Goal: Find specific page/section: Find specific page/section

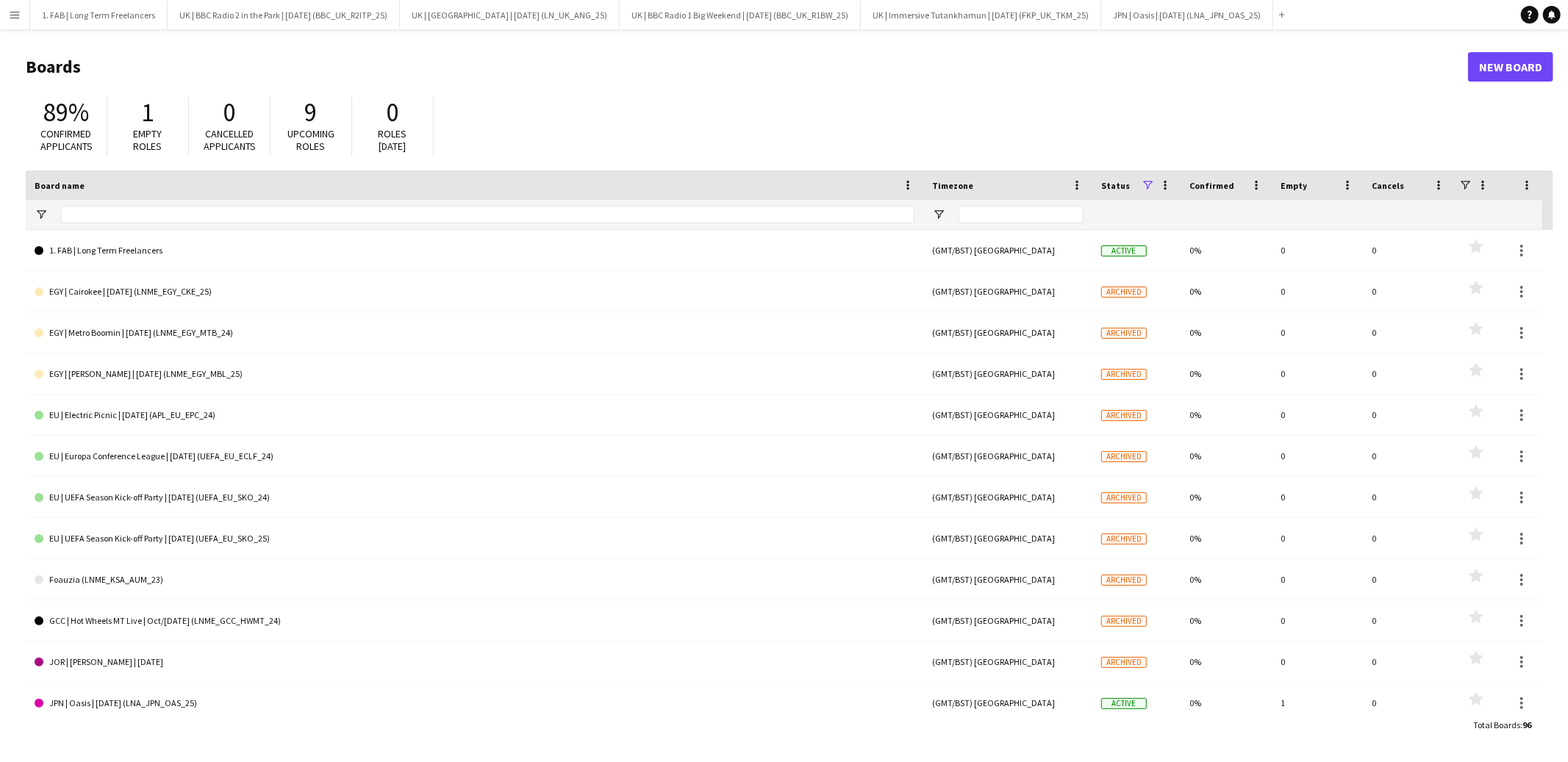
click at [1146, 183] on span at bounding box center [1147, 185] width 13 height 13
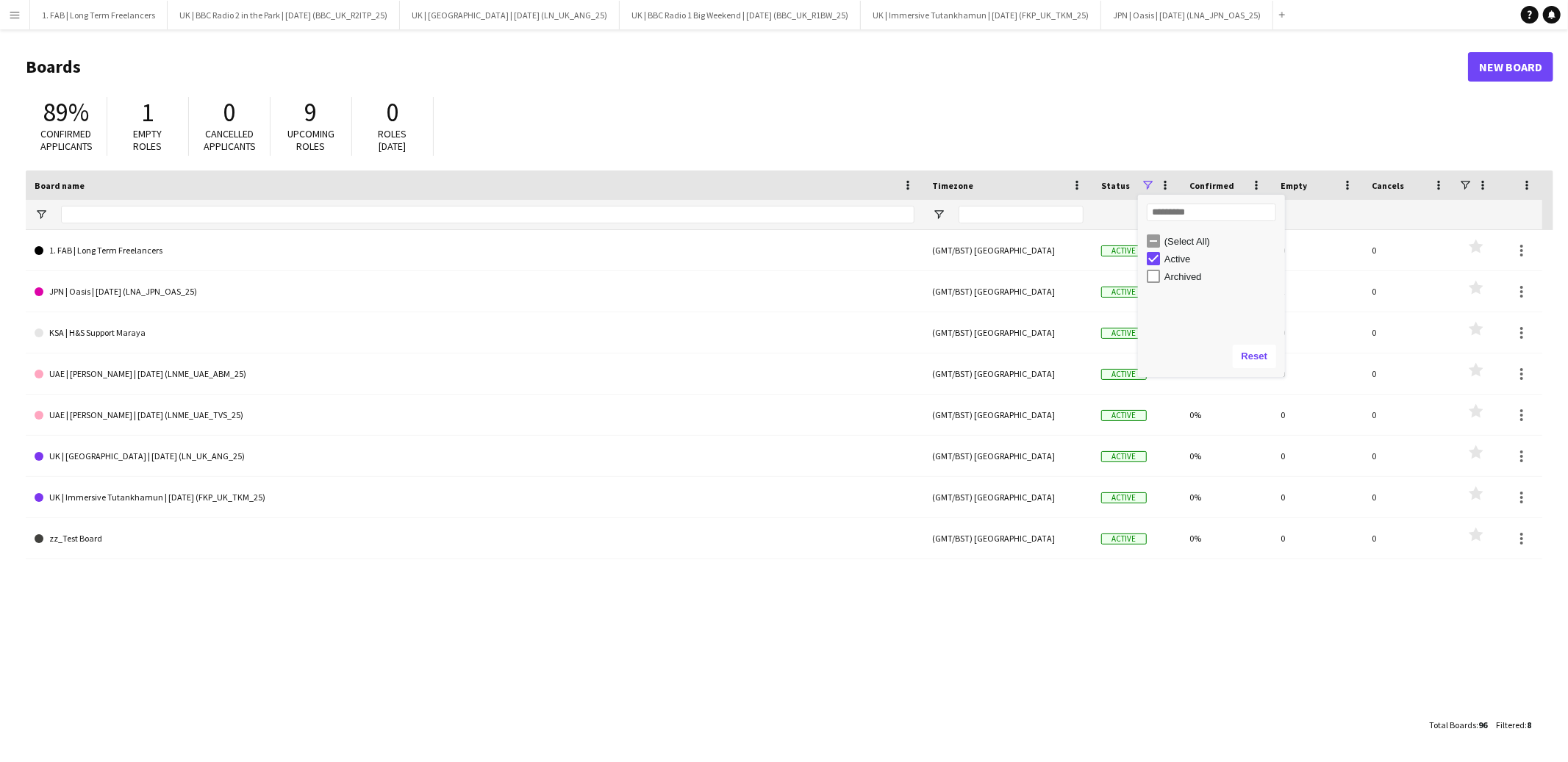
click at [1005, 124] on div "89% Confirmed applicants 1 Empty roles 0 Cancelled applicants 9 Upcoming roles …" at bounding box center [790, 130] width 1528 height 81
click at [16, 13] on app-icon "Menu" at bounding box center [14, 14] width 12 height 12
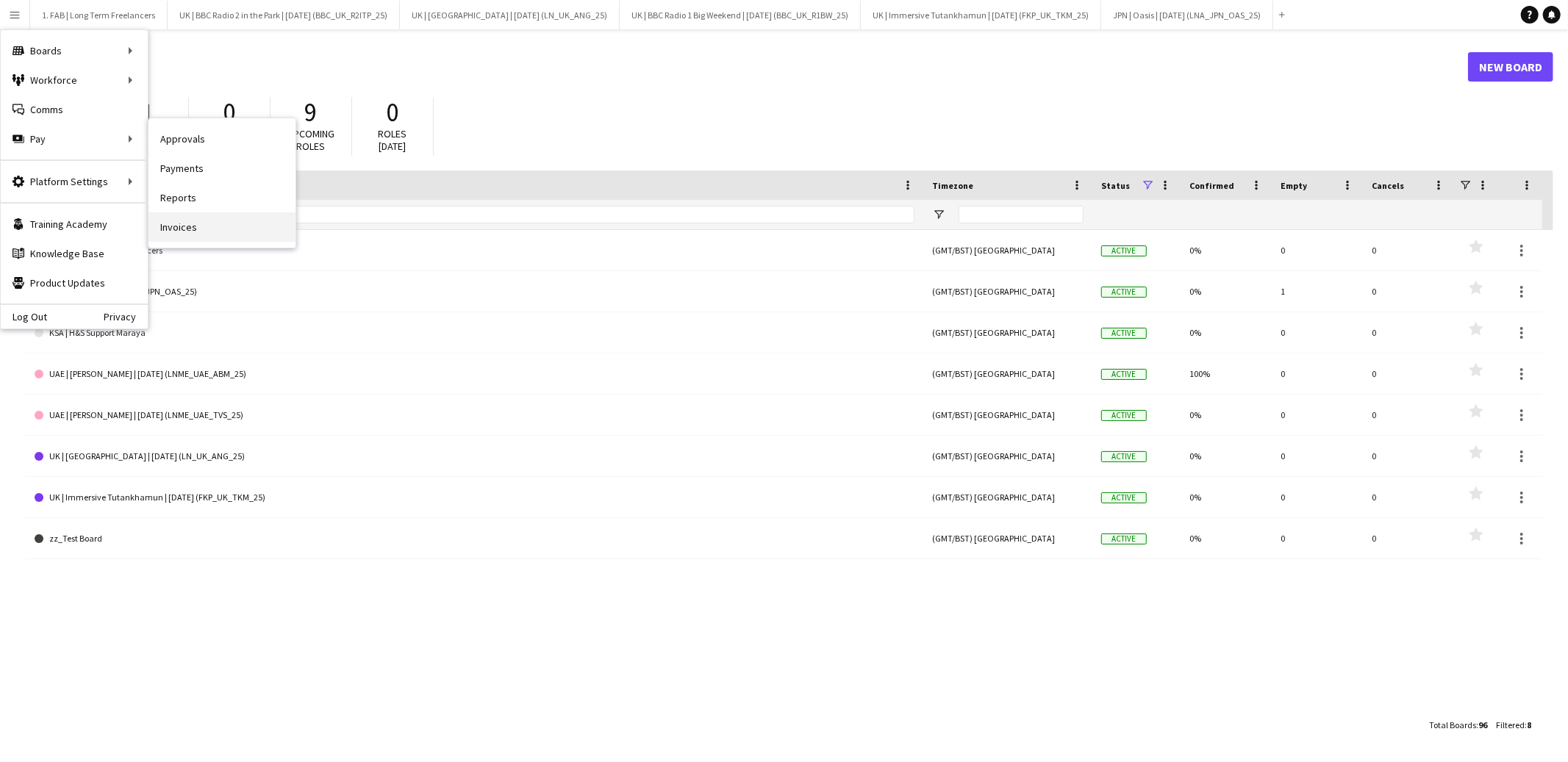
click at [169, 225] on link "Invoices" at bounding box center [221, 227] width 147 height 30
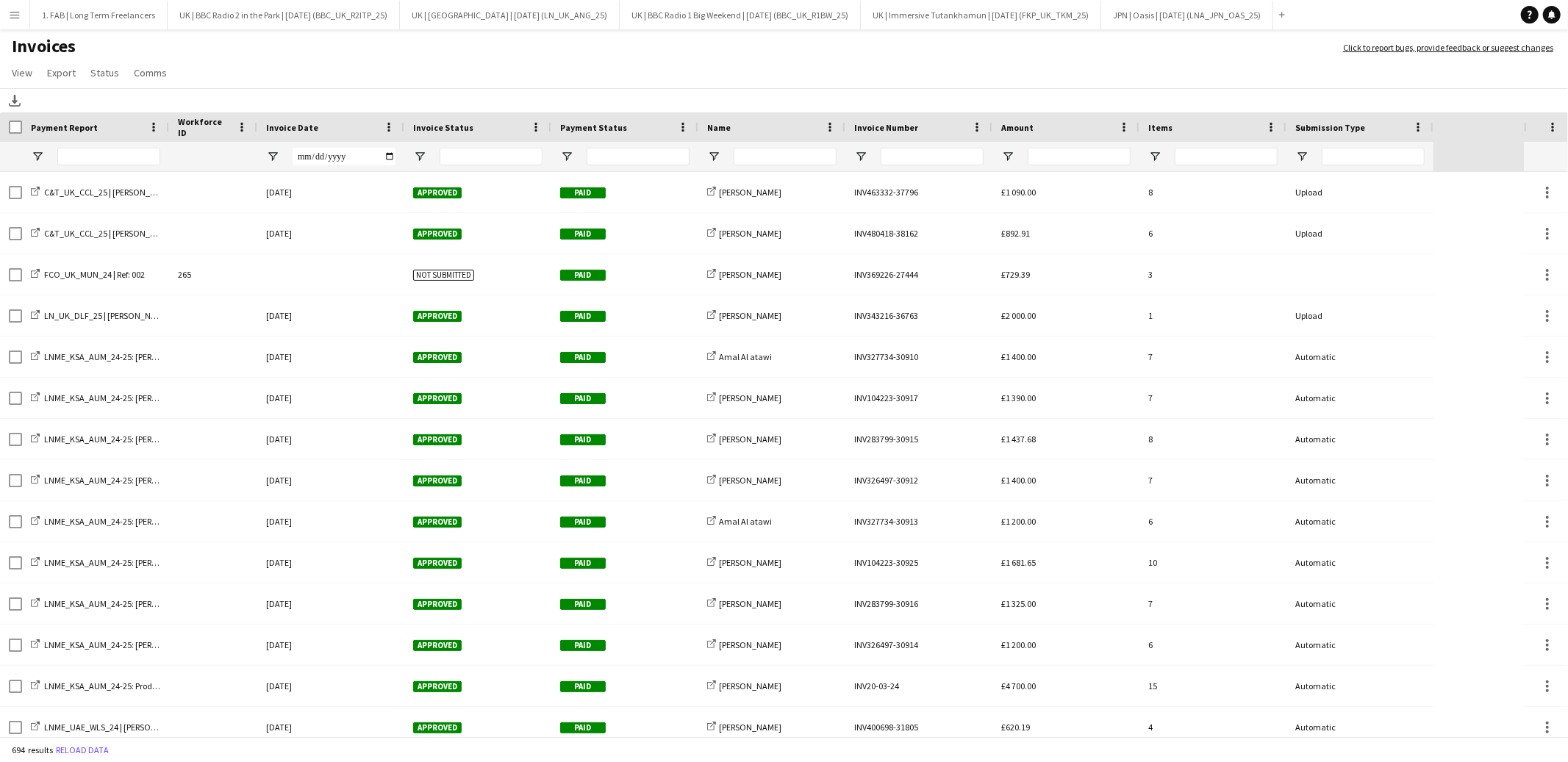
click at [289, 126] on span "Invoice Date" at bounding box center [292, 127] width 52 height 12
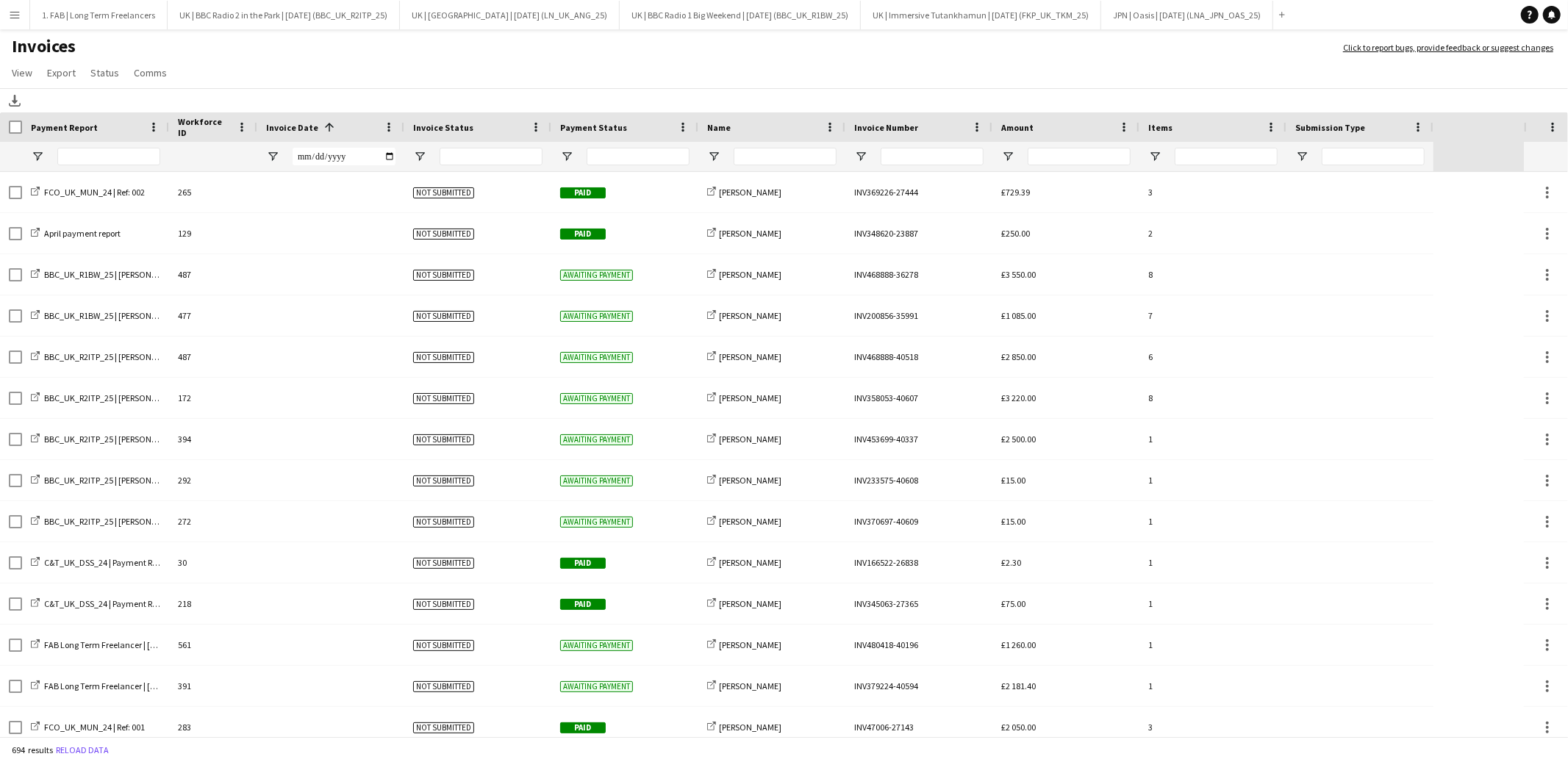
click at [323, 126] on span at bounding box center [330, 127] width 13 height 13
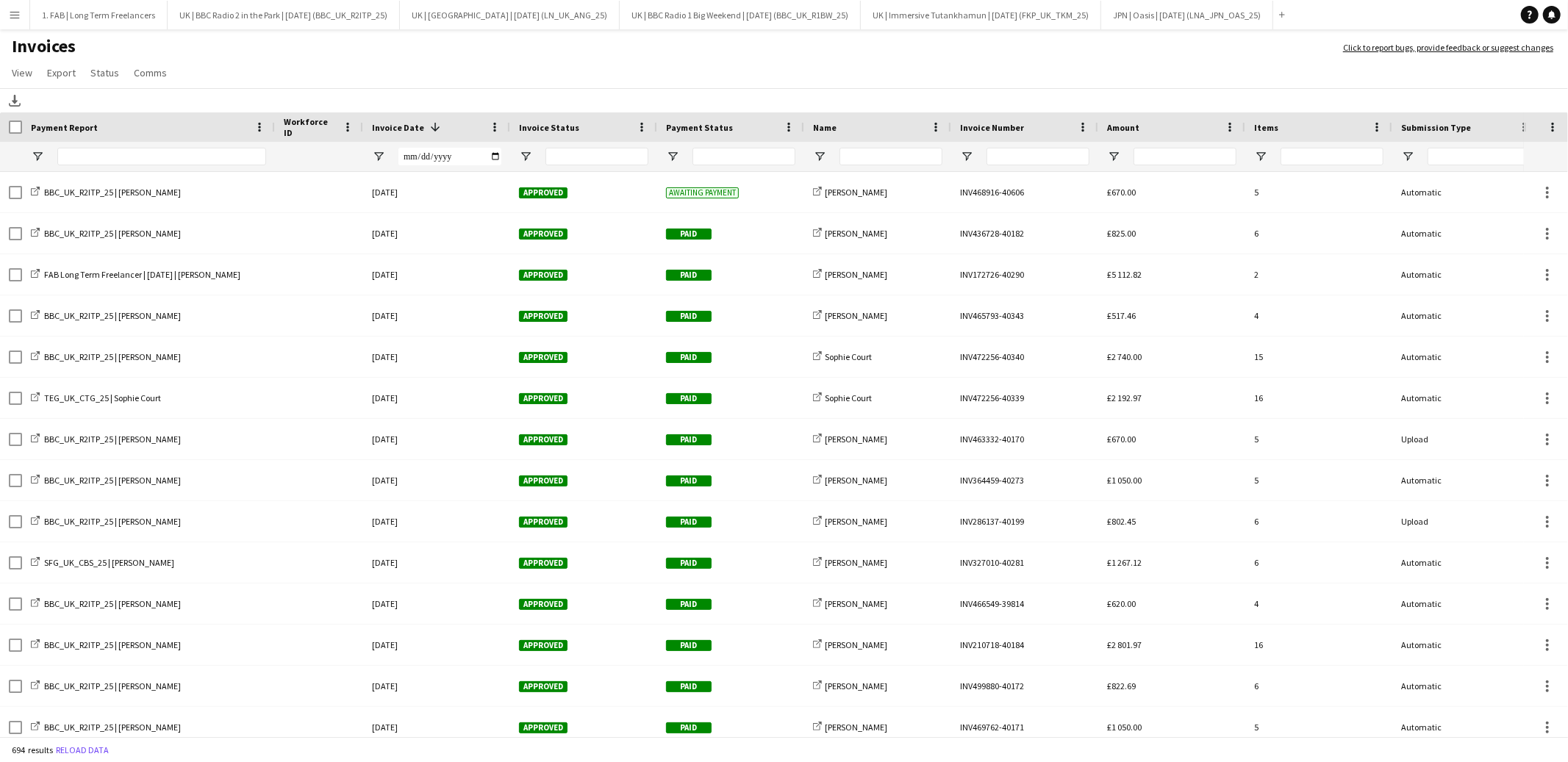
drag, startPoint x: 168, startPoint y: 128, endPoint x: 273, endPoint y: 127, distance: 105.0
click at [273, 127] on div at bounding box center [274, 127] width 6 height 30
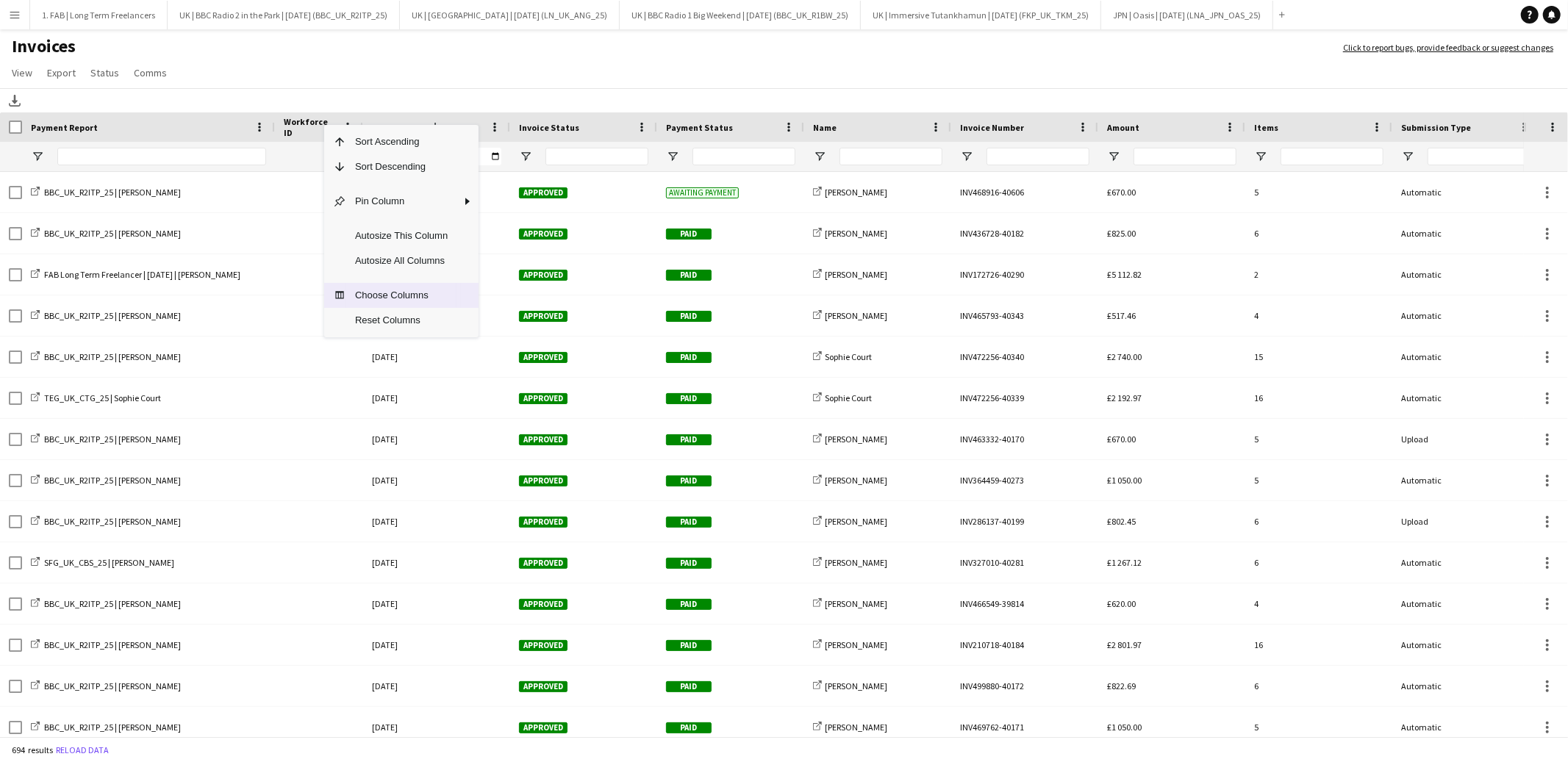
click at [396, 298] on span "Choose Columns" at bounding box center [401, 295] width 110 height 25
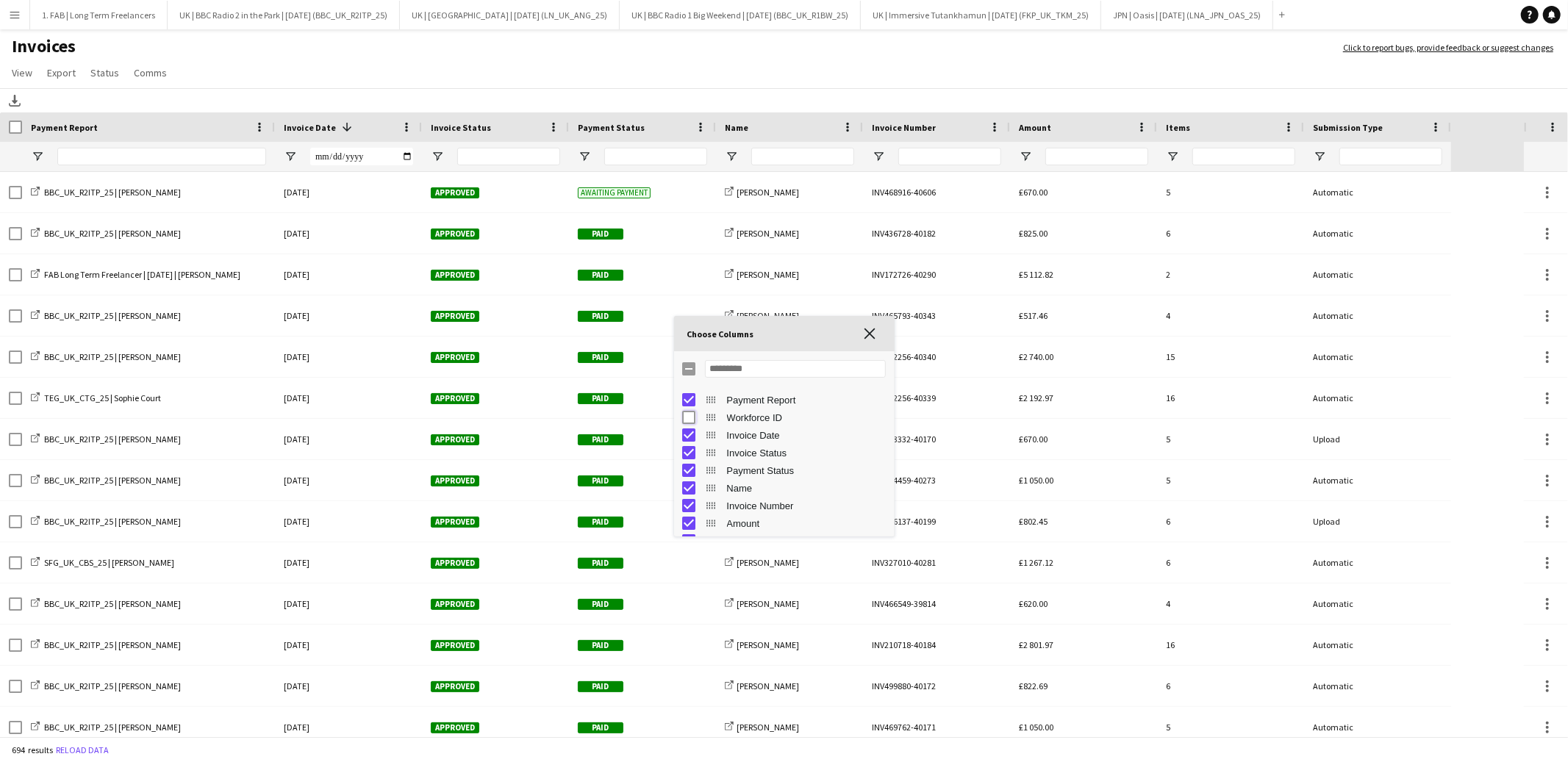
click at [872, 342] on div "Choose Columns" at bounding box center [784, 334] width 220 height 35
click at [866, 333] on span "Choose Columns" at bounding box center [870, 334] width 13 height 13
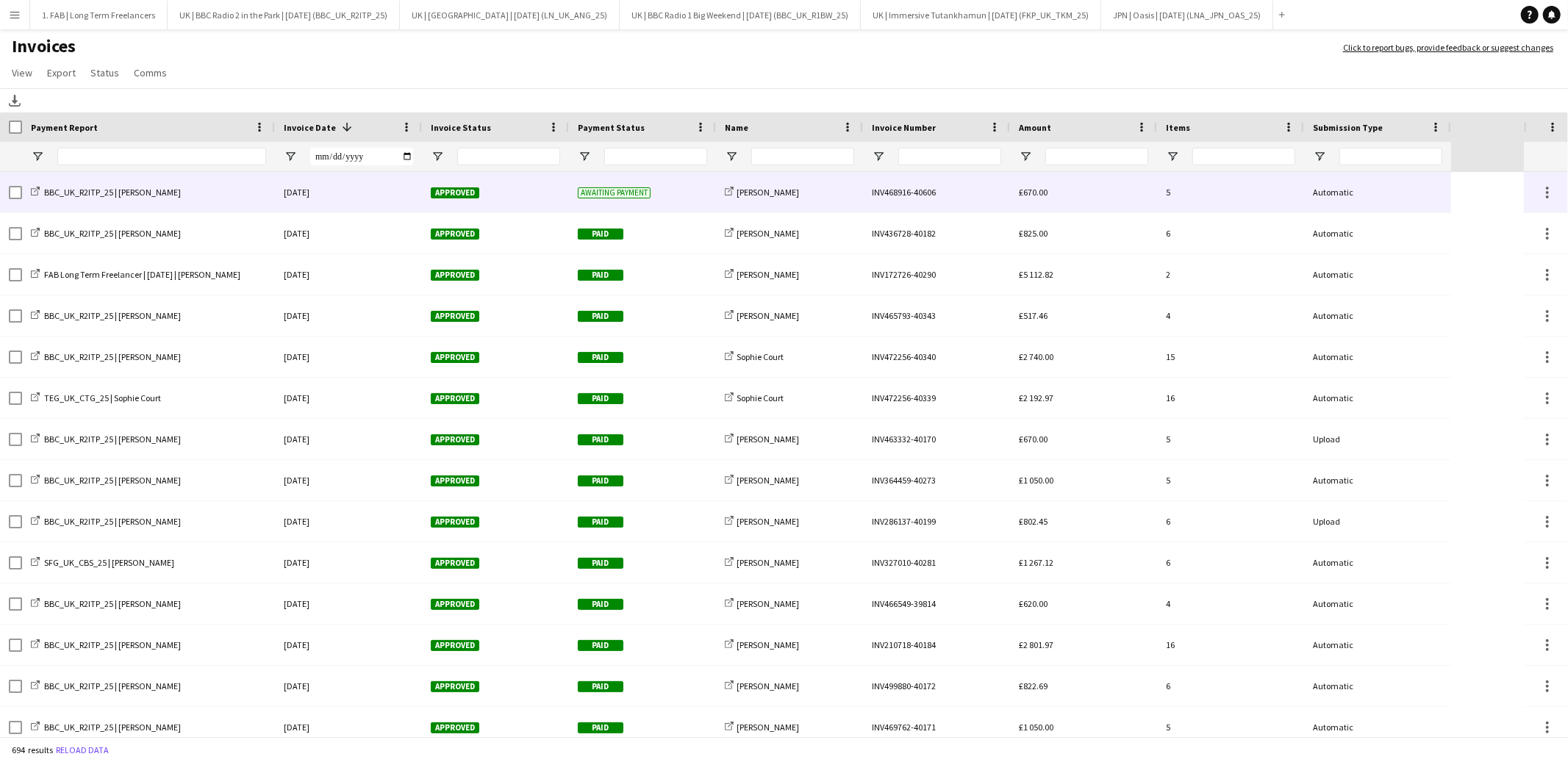
click at [352, 196] on div "[DATE]" at bounding box center [348, 192] width 147 height 40
